Goal: Transaction & Acquisition: Purchase product/service

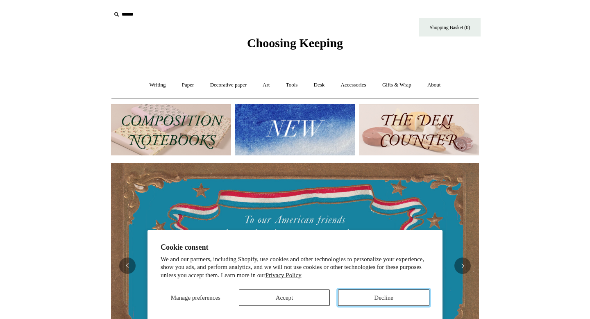
click at [378, 297] on button "Decline" at bounding box center [383, 297] width 91 height 16
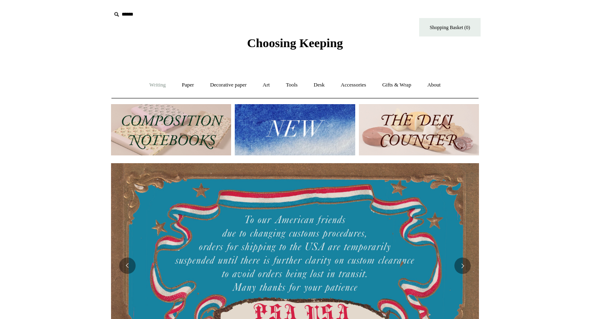
click at [152, 86] on link "Writing +" at bounding box center [157, 85] width 31 height 22
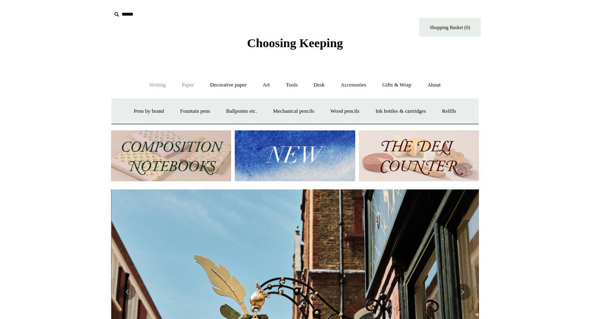
scroll to position [0, 368]
click at [286, 86] on link "Tools +" at bounding box center [291, 85] width 27 height 22
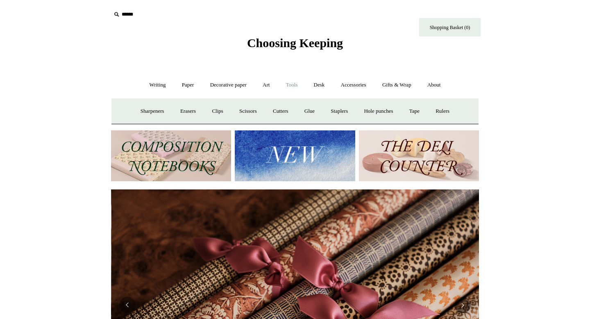
scroll to position [0, 735]
click at [267, 87] on link "Art +" at bounding box center [266, 85] width 22 height 22
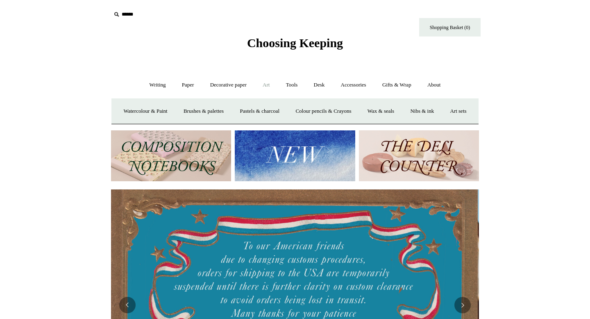
scroll to position [0, 0]
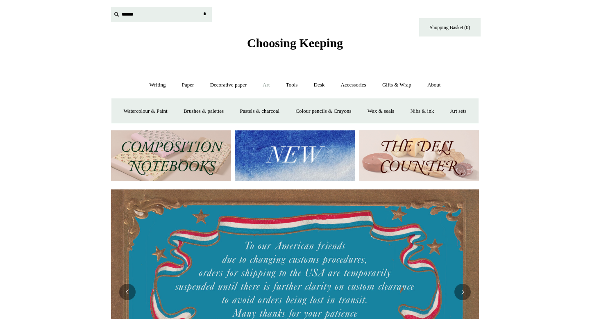
click at [124, 18] on input "text" at bounding box center [161, 14] width 101 height 15
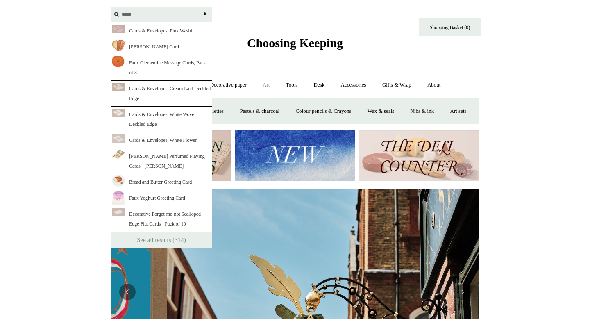
type input "*****"
click at [200, 7] on input "*" at bounding box center [204, 14] width 8 height 14
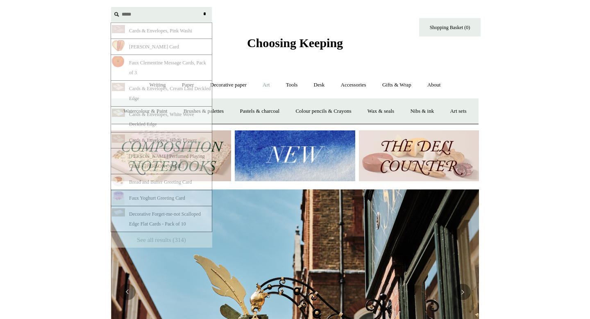
scroll to position [0, 368]
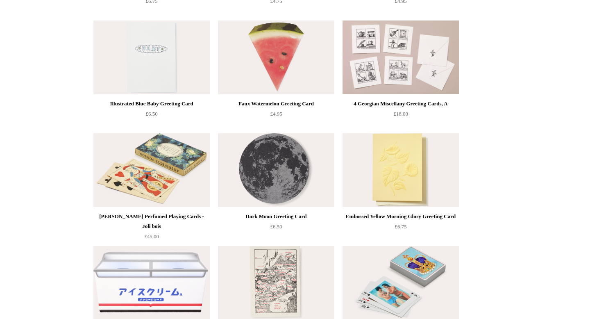
scroll to position [2294, 0]
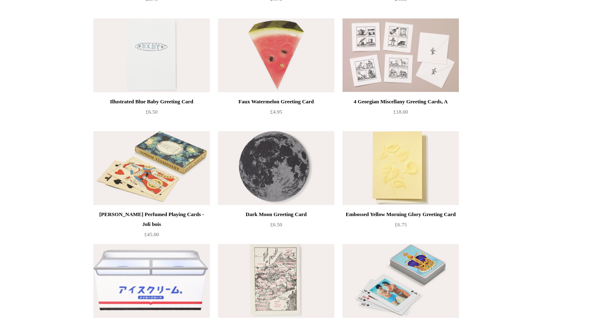
click at [271, 167] on img at bounding box center [276, 168] width 116 height 74
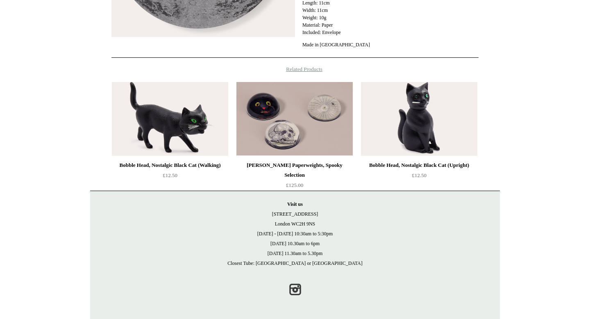
scroll to position [278, 0]
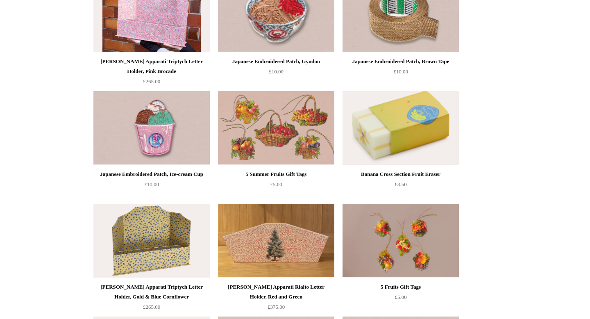
scroll to position [9135, 0]
